Goal: Task Accomplishment & Management: Use online tool/utility

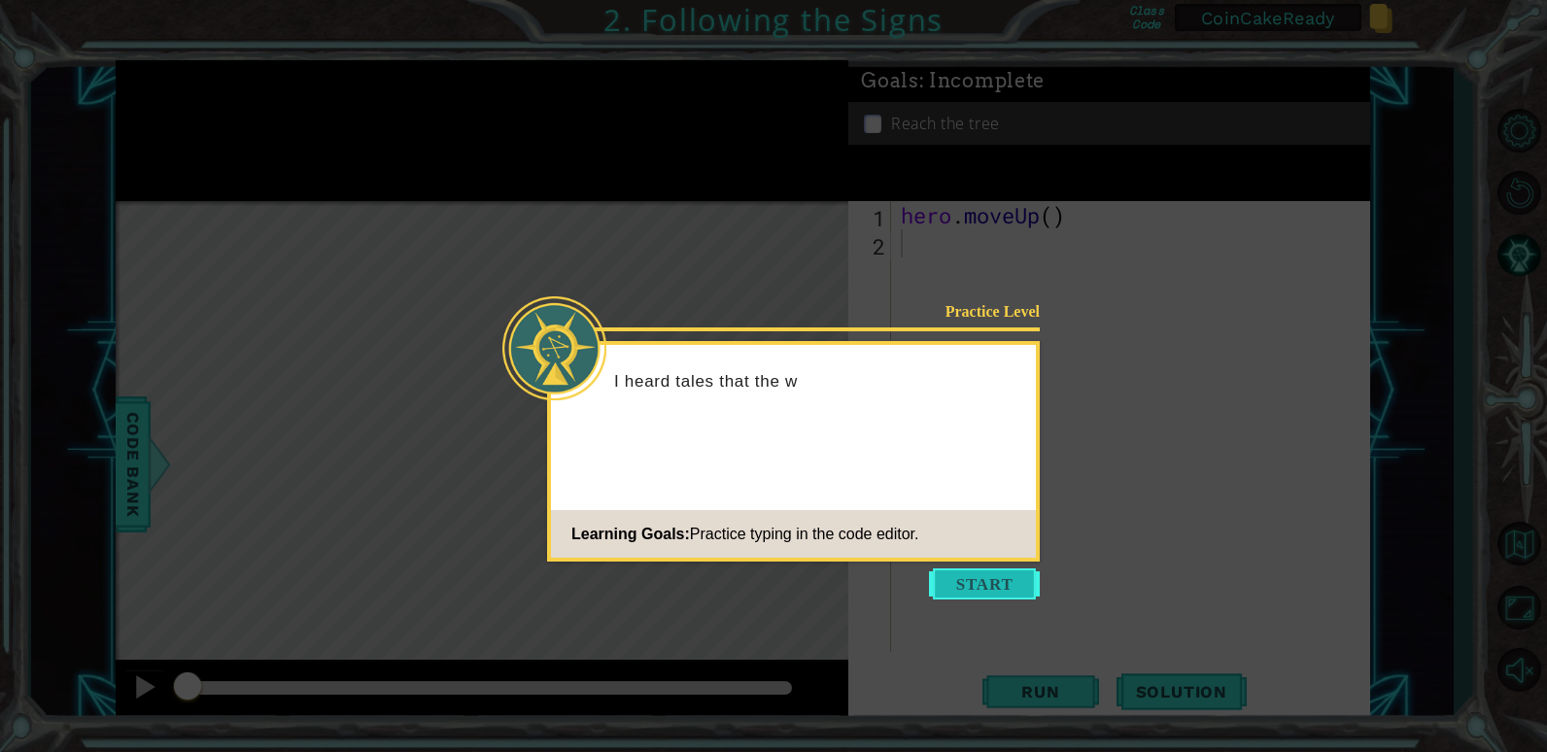
click at [982, 593] on button "Start" at bounding box center [984, 583] width 111 height 31
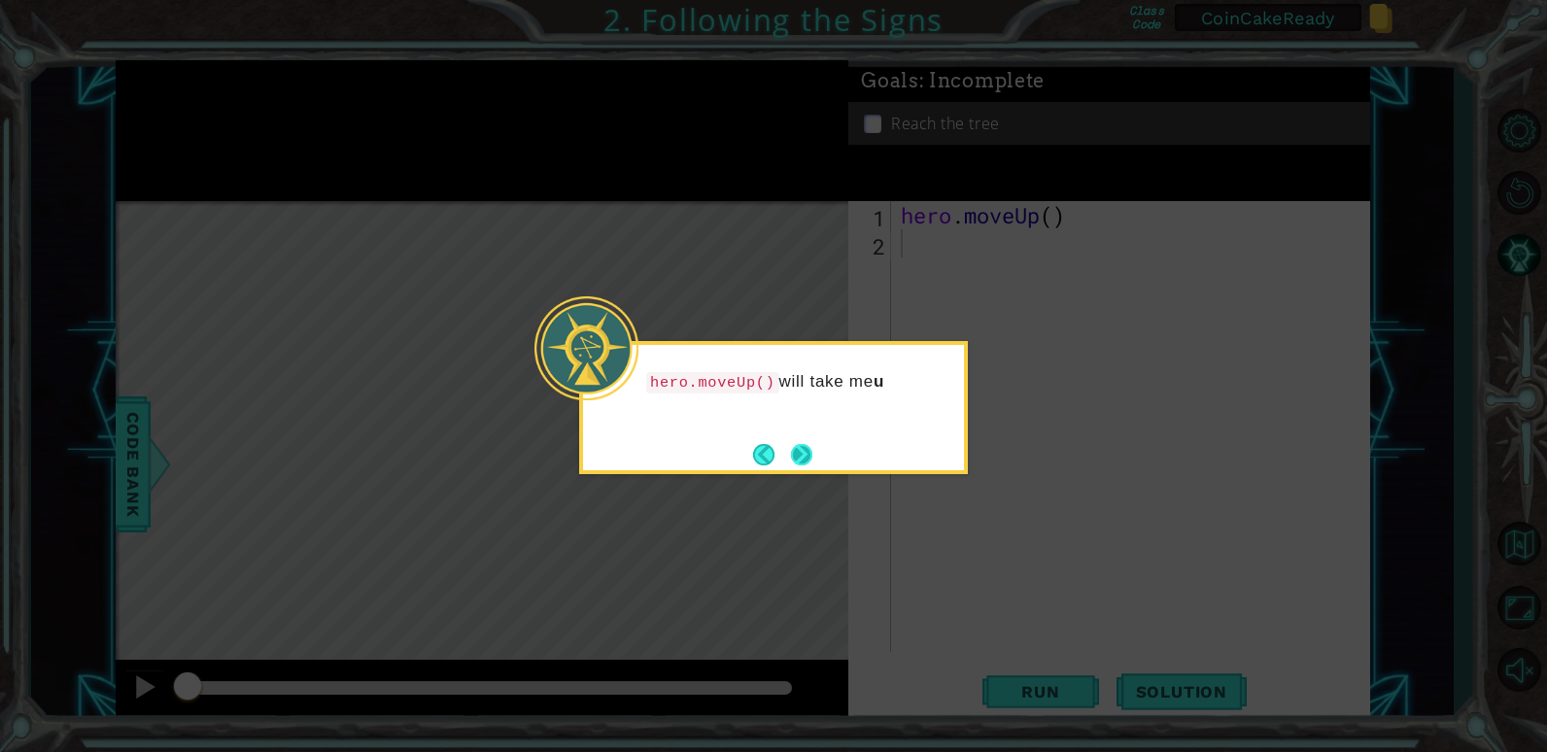
click at [806, 452] on button "Next" at bounding box center [801, 454] width 21 height 21
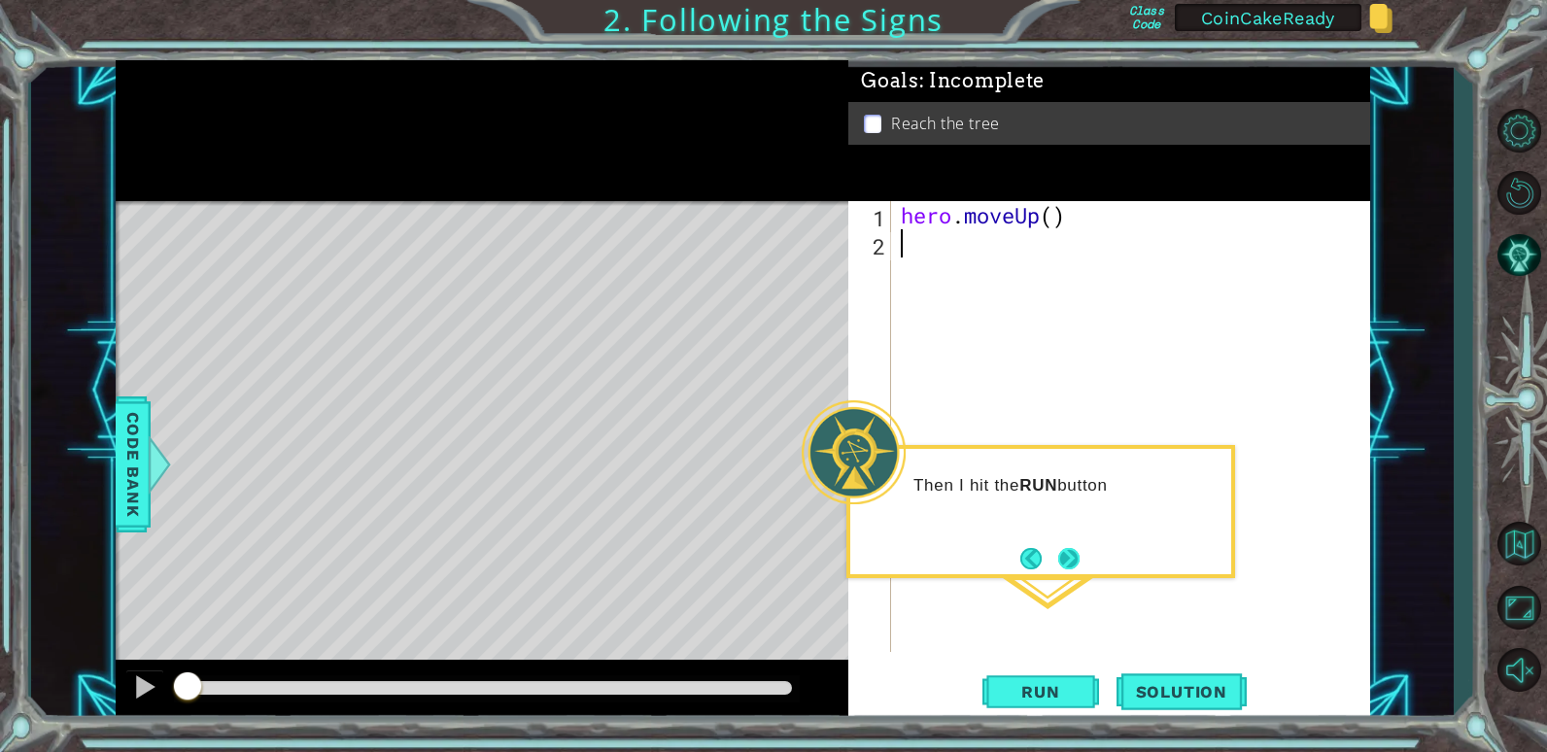
click at [1079, 550] on button "Next" at bounding box center [1068, 558] width 22 height 22
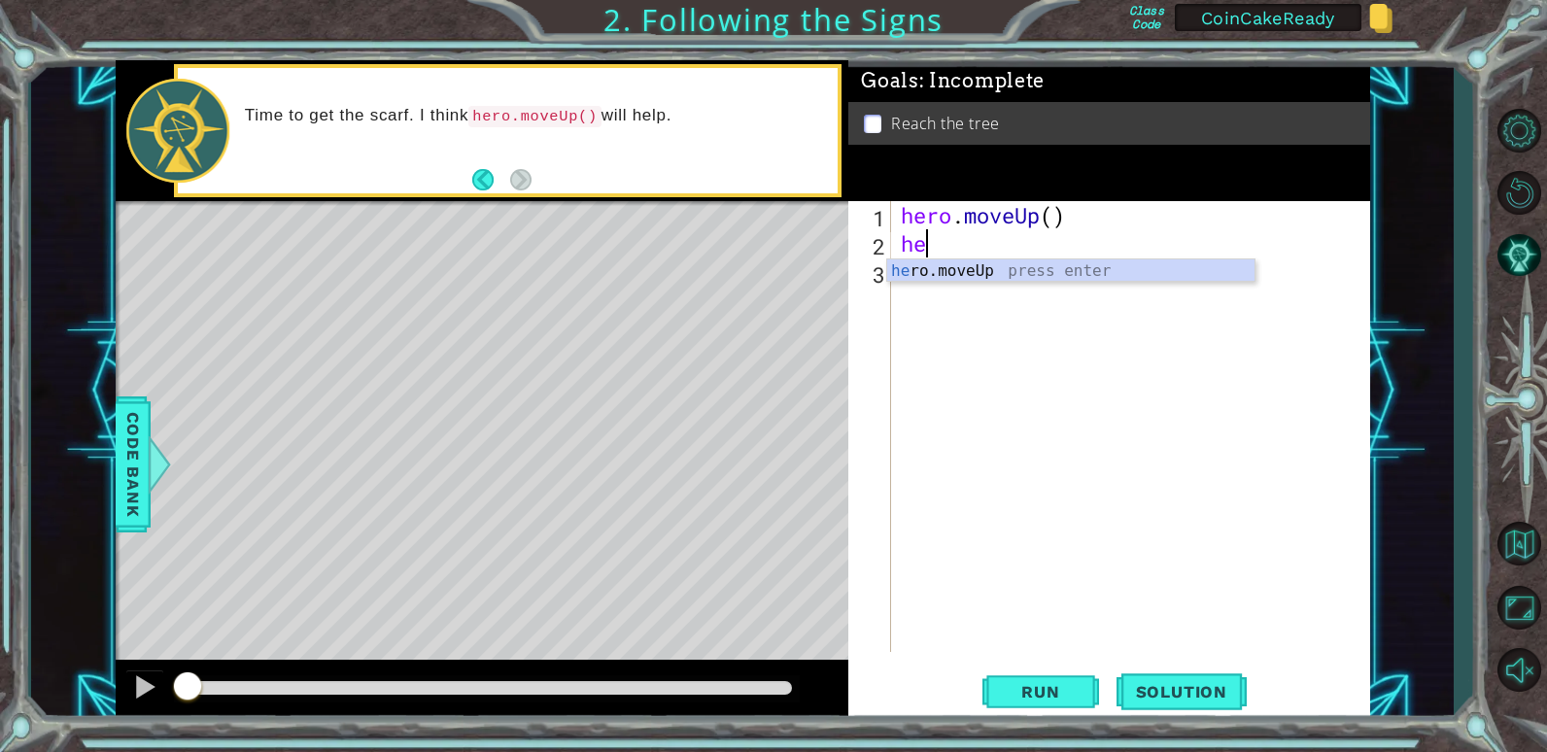
type textarea "h"
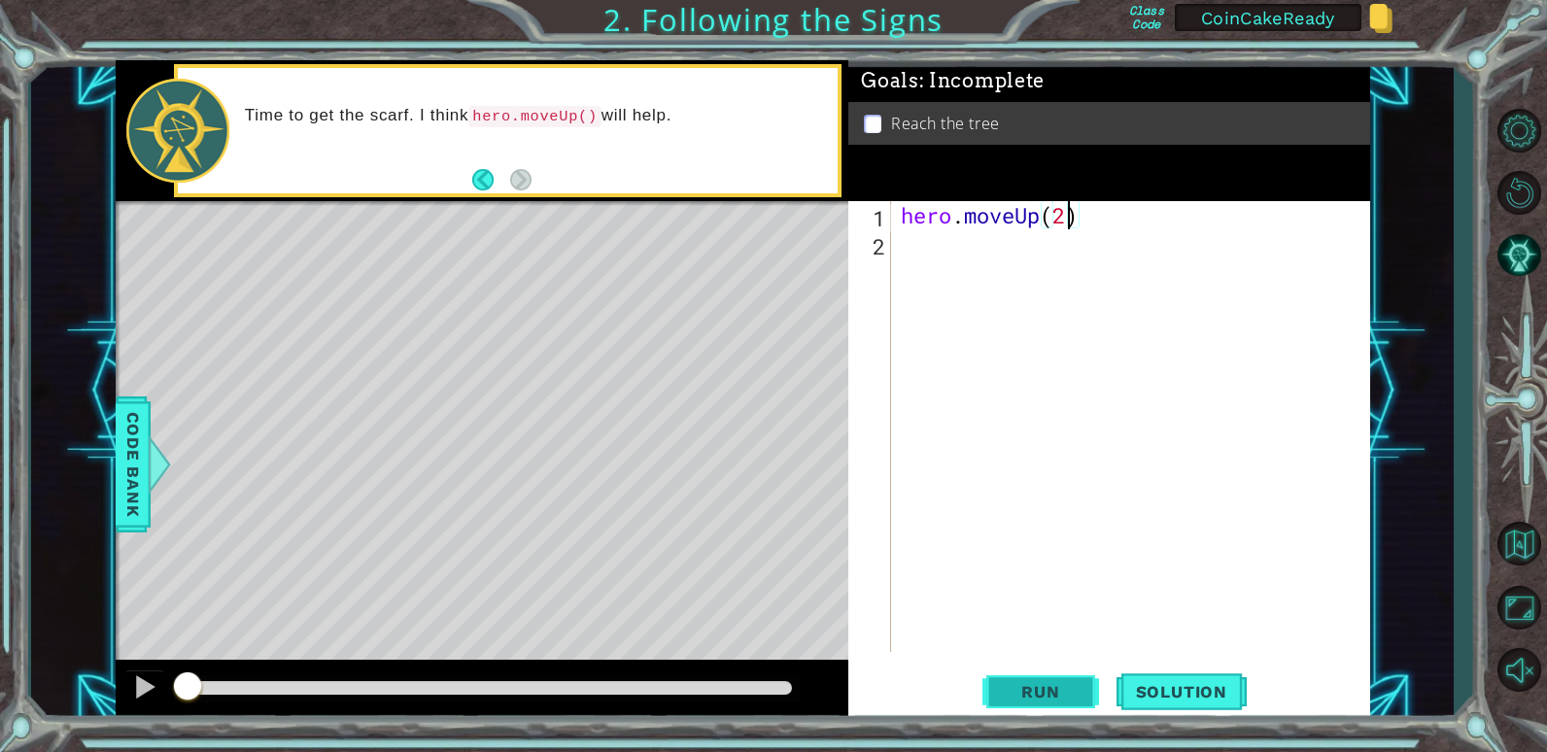
type textarea "hero.moveUp(2)"
click at [1072, 699] on span "Run" at bounding box center [1040, 691] width 77 height 19
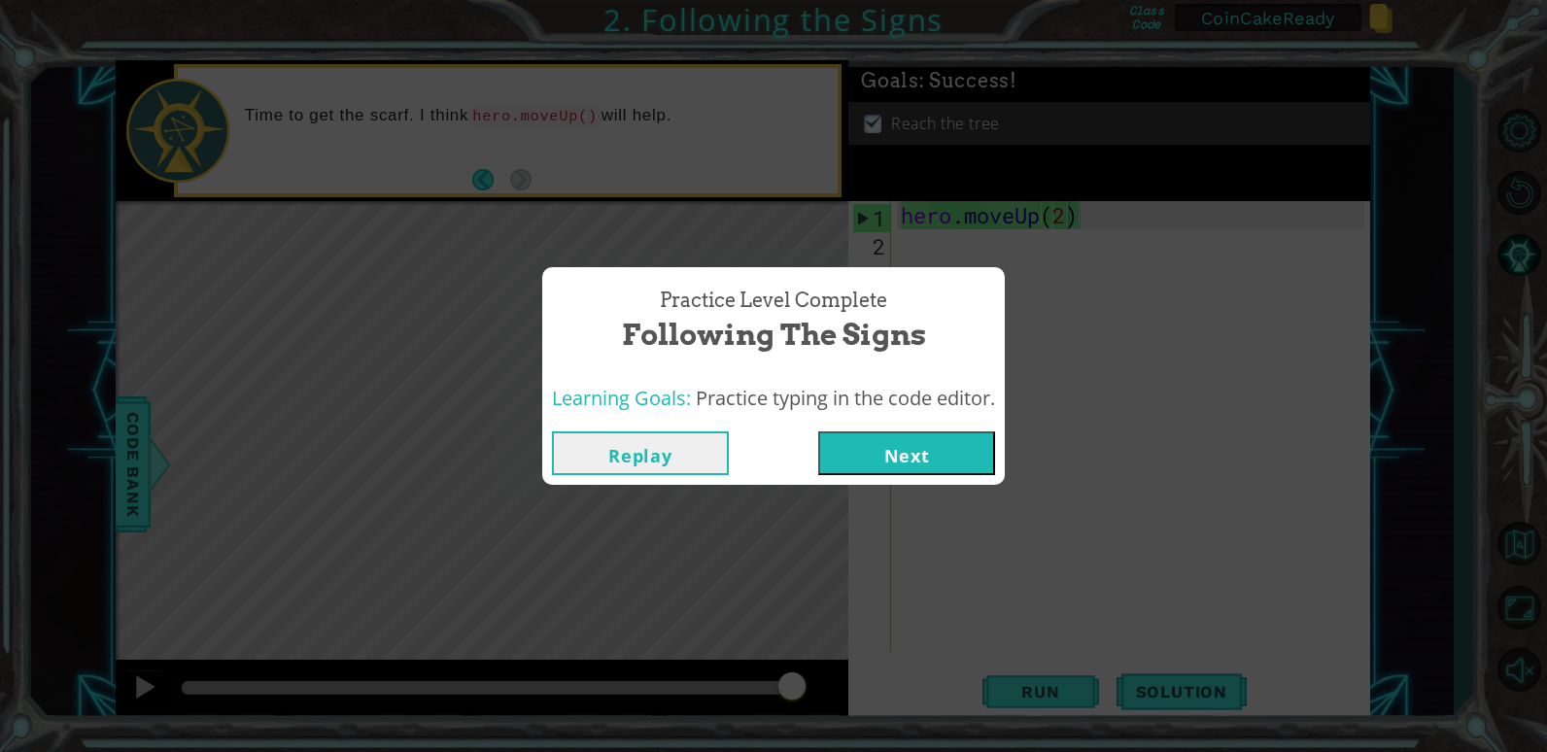
click at [1129, 359] on div "Practice Level Complete Following the Signs Learning Goals: Practice typing in …" at bounding box center [773, 376] width 1547 height 752
click at [679, 451] on button "Replay" at bounding box center [640, 453] width 177 height 44
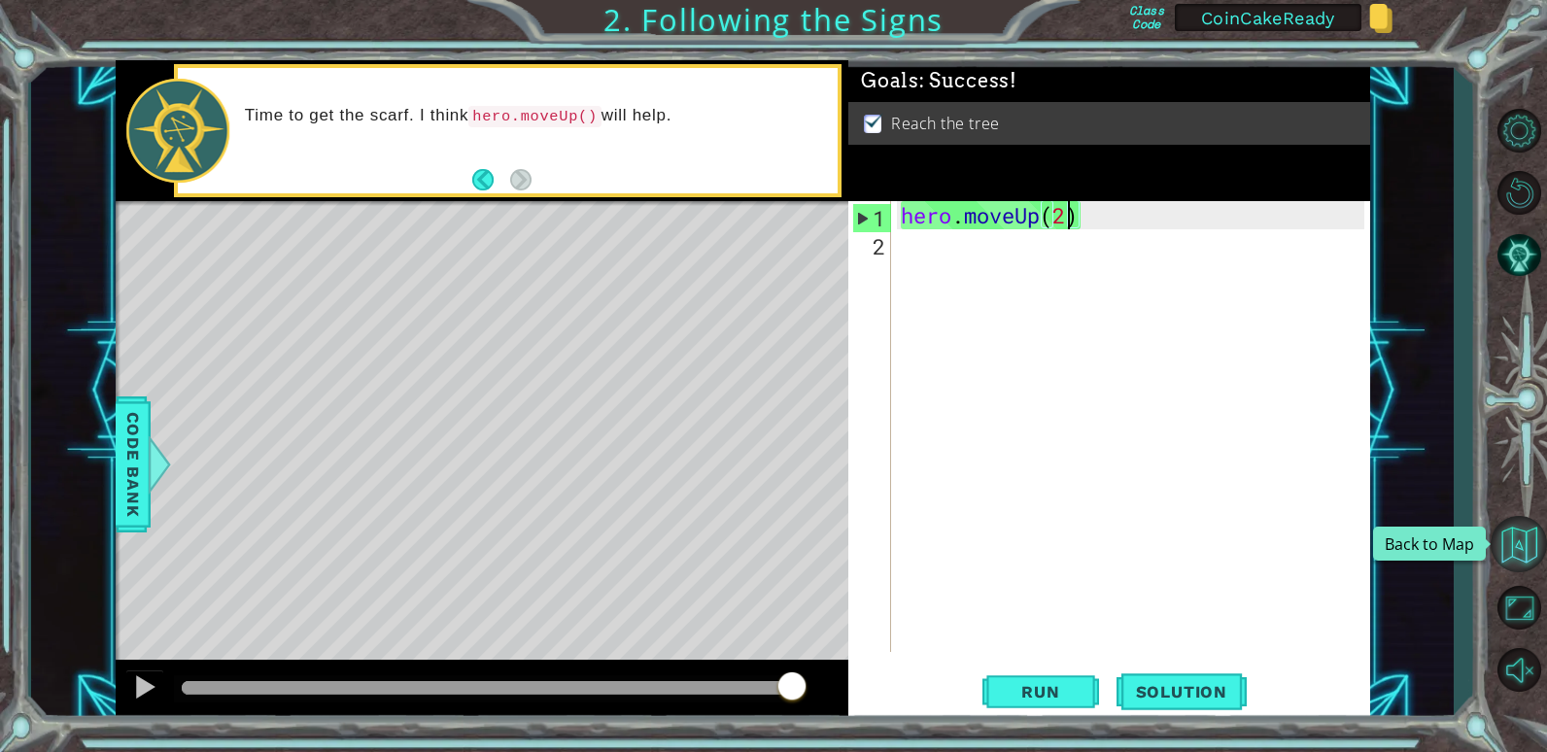
click at [1523, 543] on button "Back to Map" at bounding box center [1518, 544] width 56 height 56
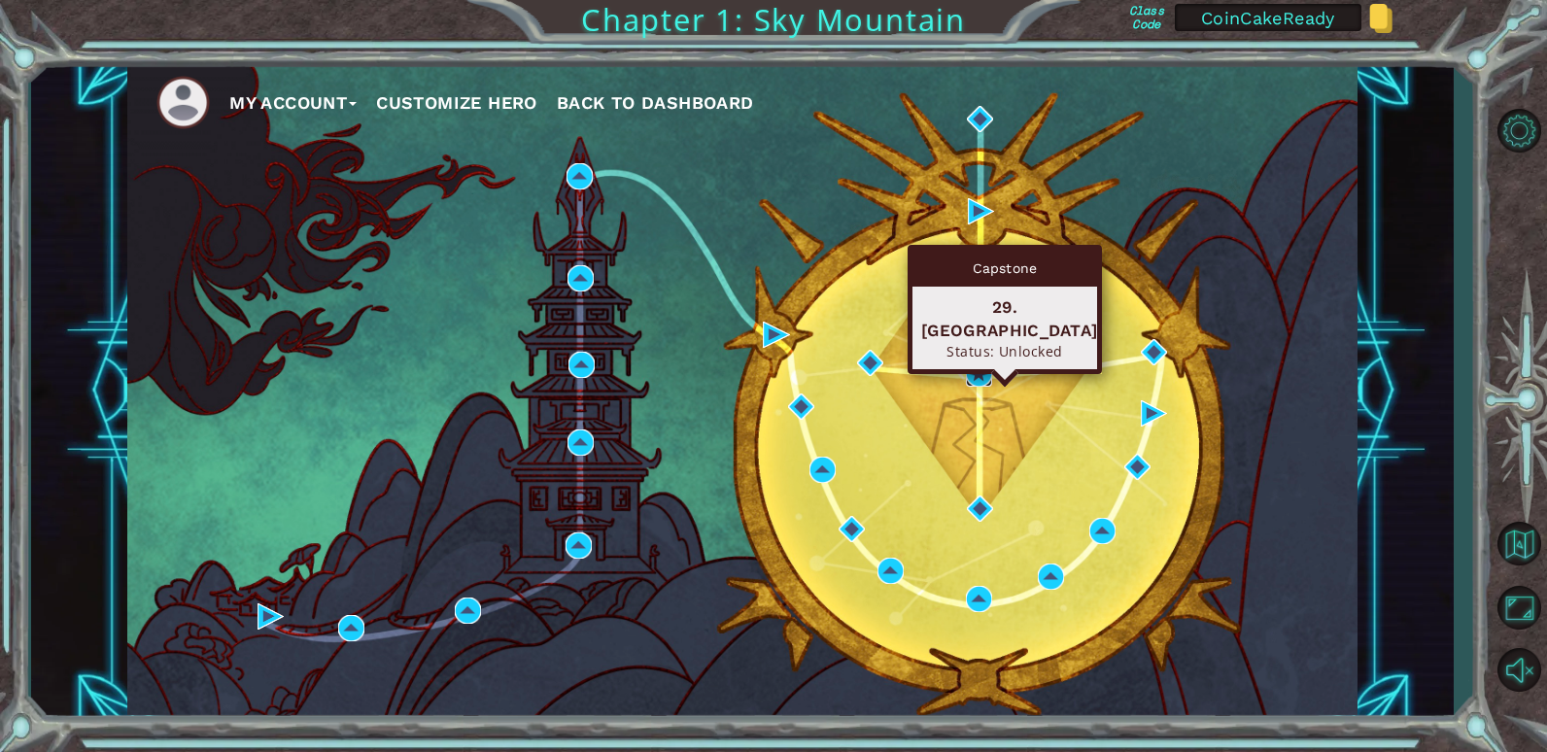
click at [976, 375] on img at bounding box center [979, 373] width 26 height 26
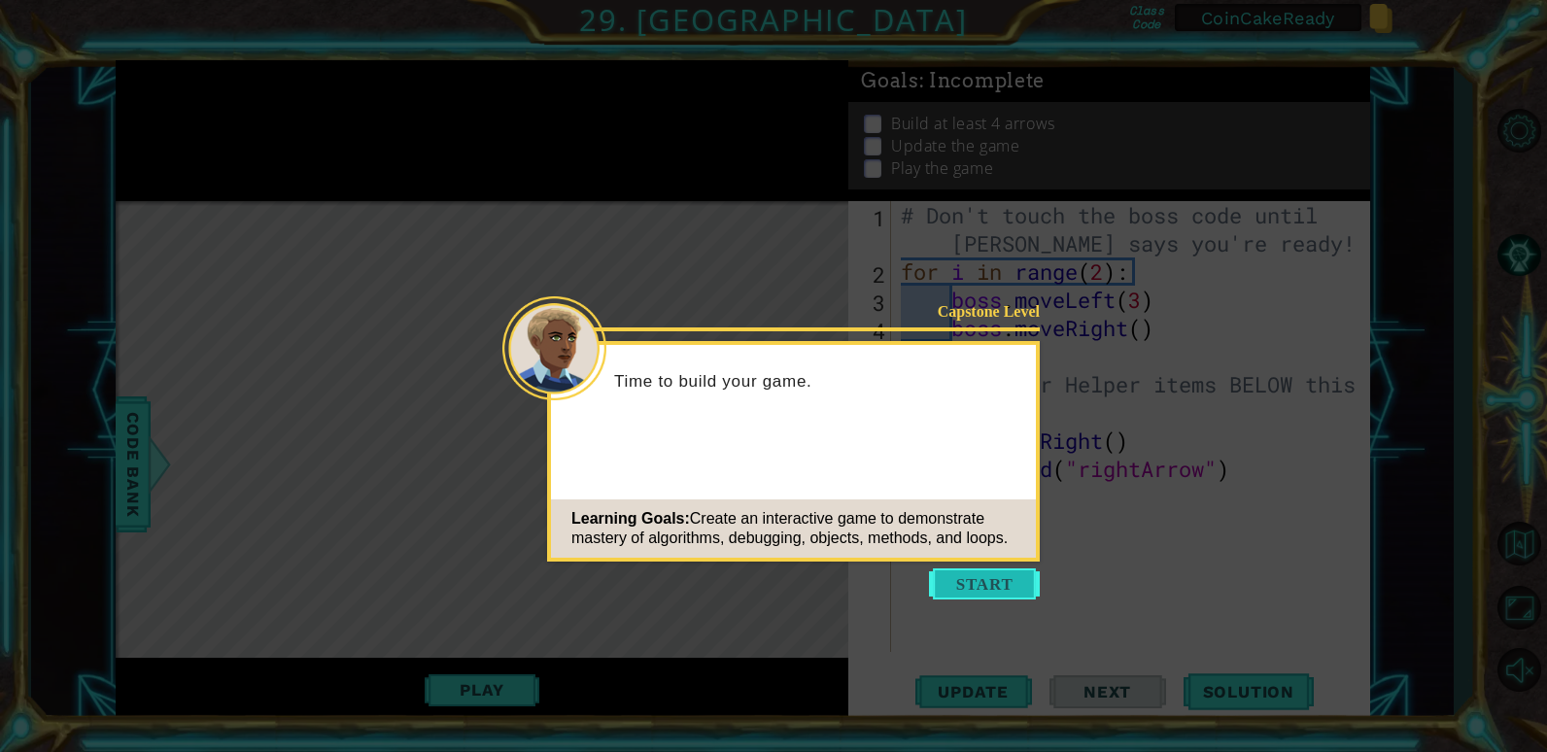
click at [1004, 578] on button "Start" at bounding box center [984, 583] width 111 height 31
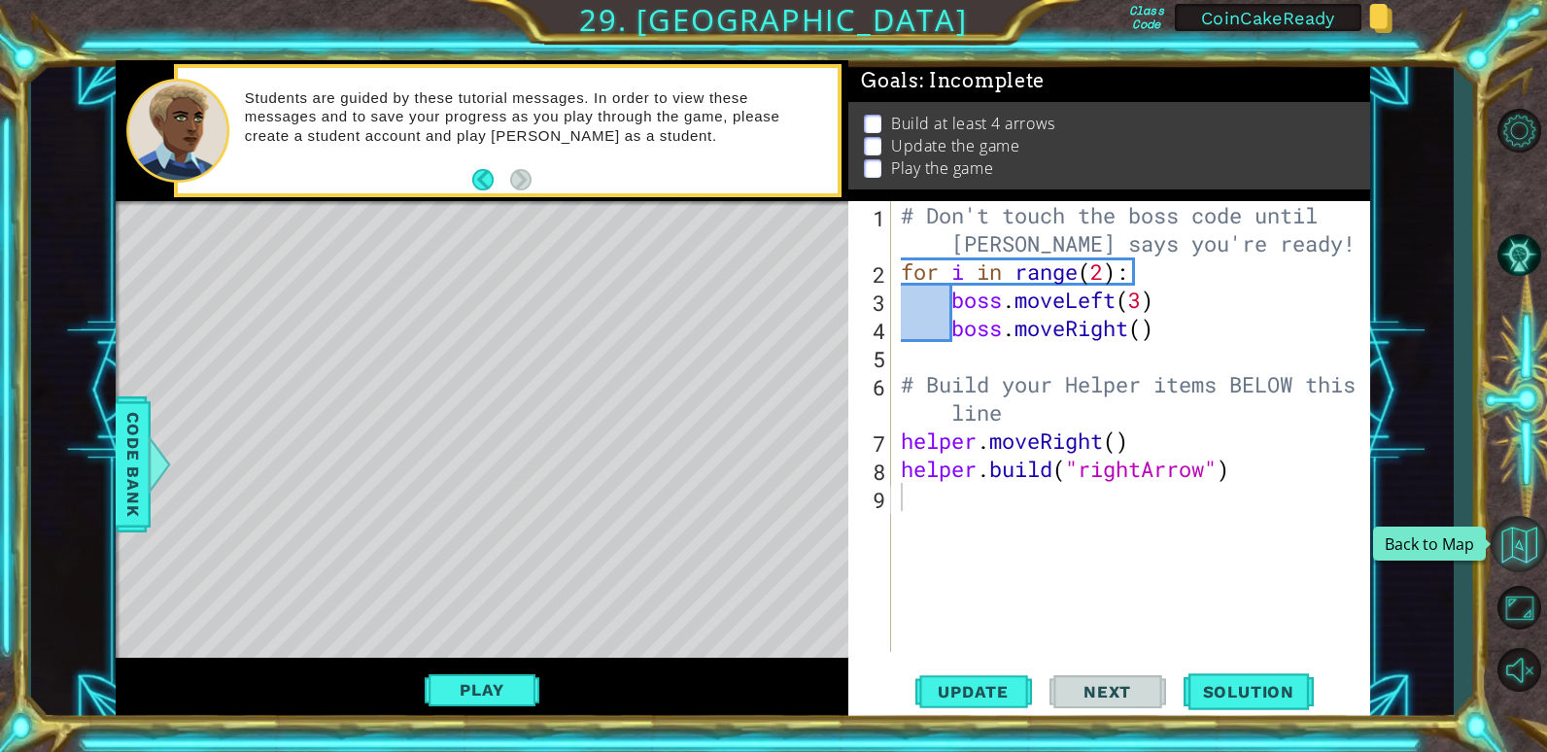
click at [1523, 531] on button "Back to Map" at bounding box center [1518, 544] width 56 height 56
